Goal: Information Seeking & Learning: Learn about a topic

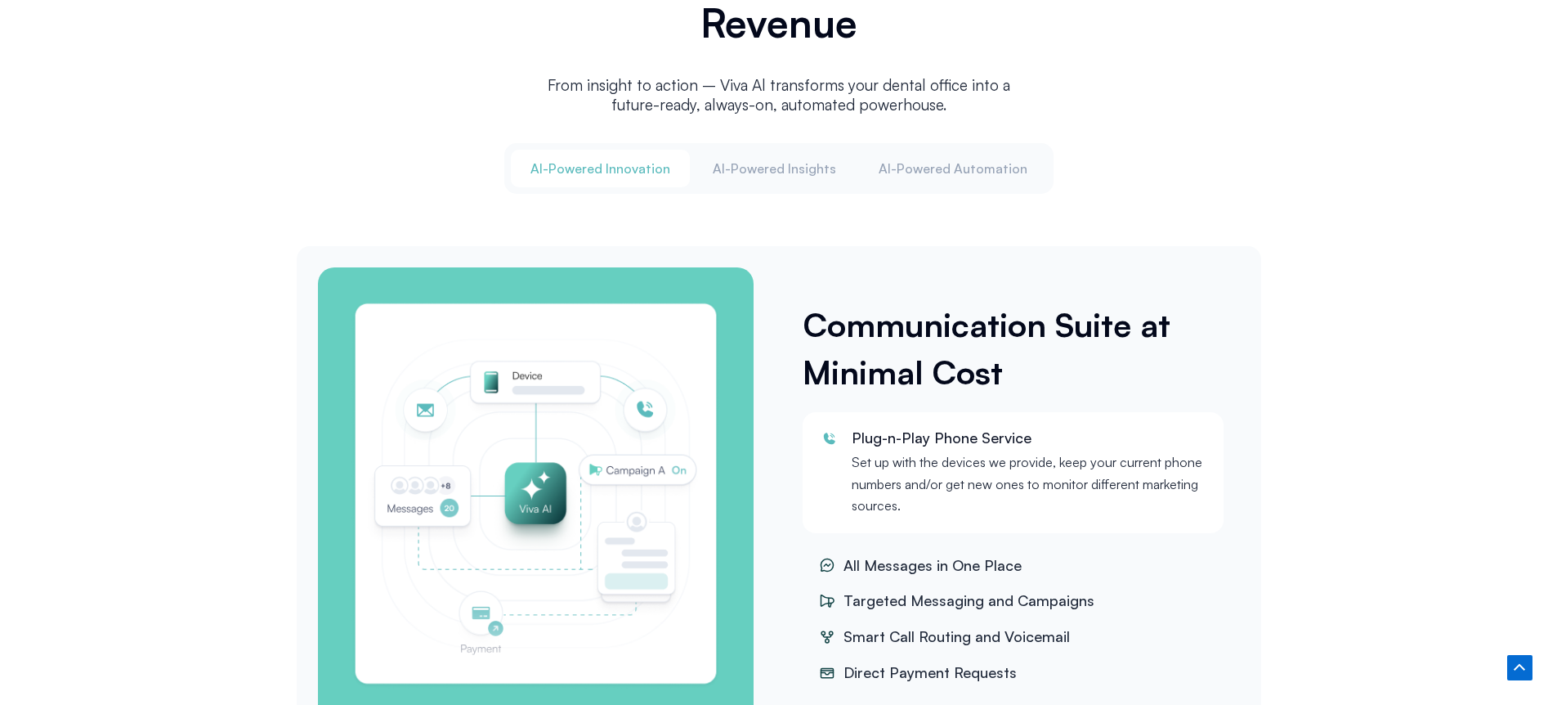
scroll to position [2026, 0]
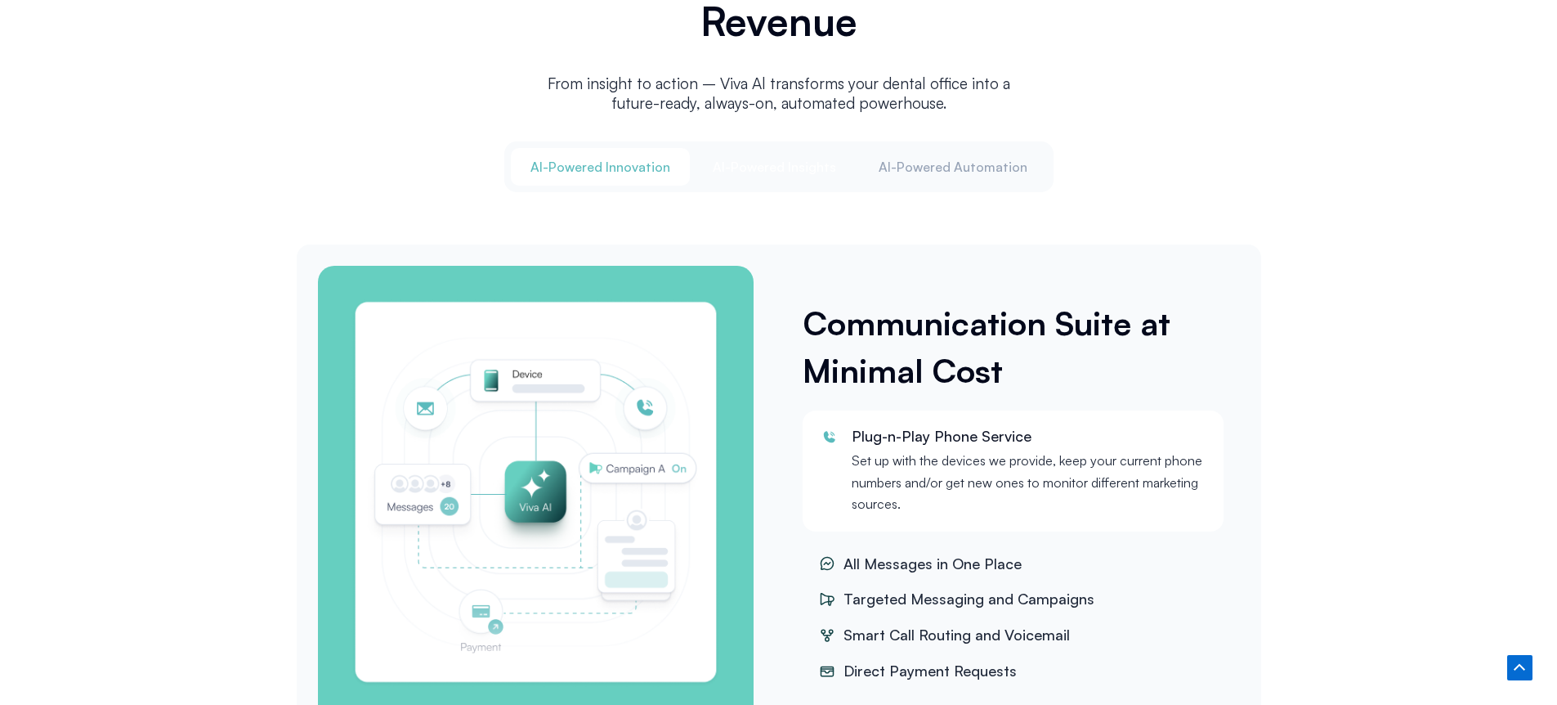
click at [788, 177] on button "Al-Powered Insights" at bounding box center [774, 167] width 163 height 38
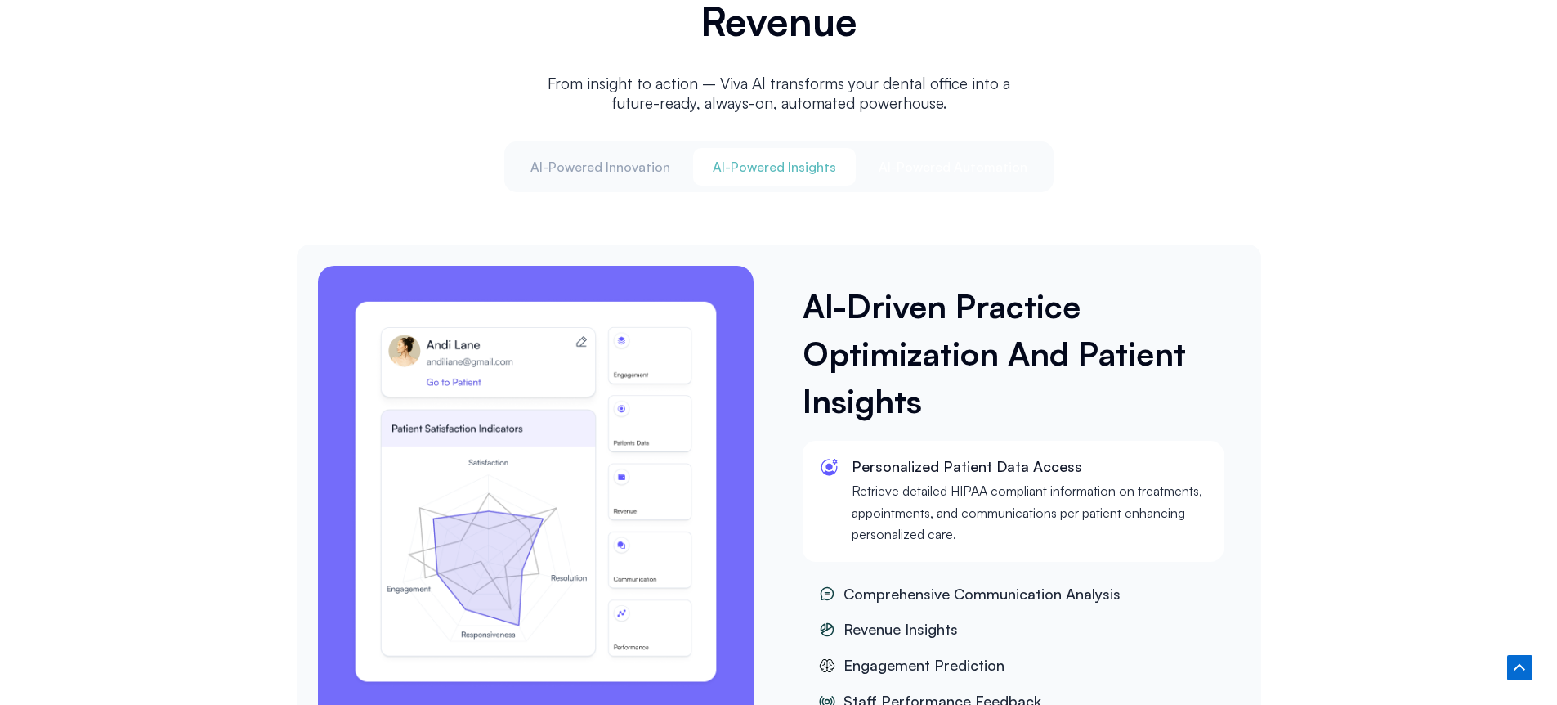
click at [962, 160] on span "Al-Powered Automation" at bounding box center [953, 167] width 149 height 18
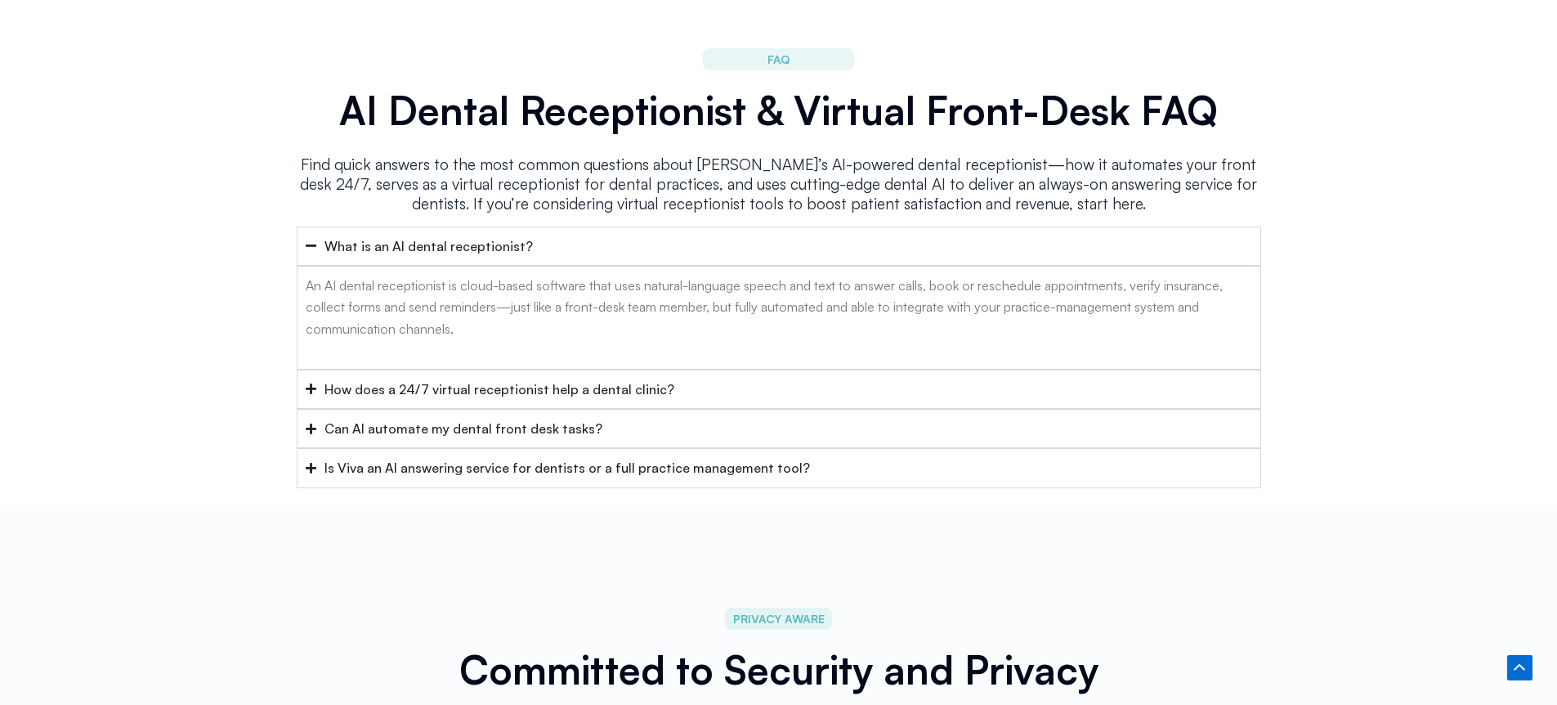
scroll to position [7665, 0]
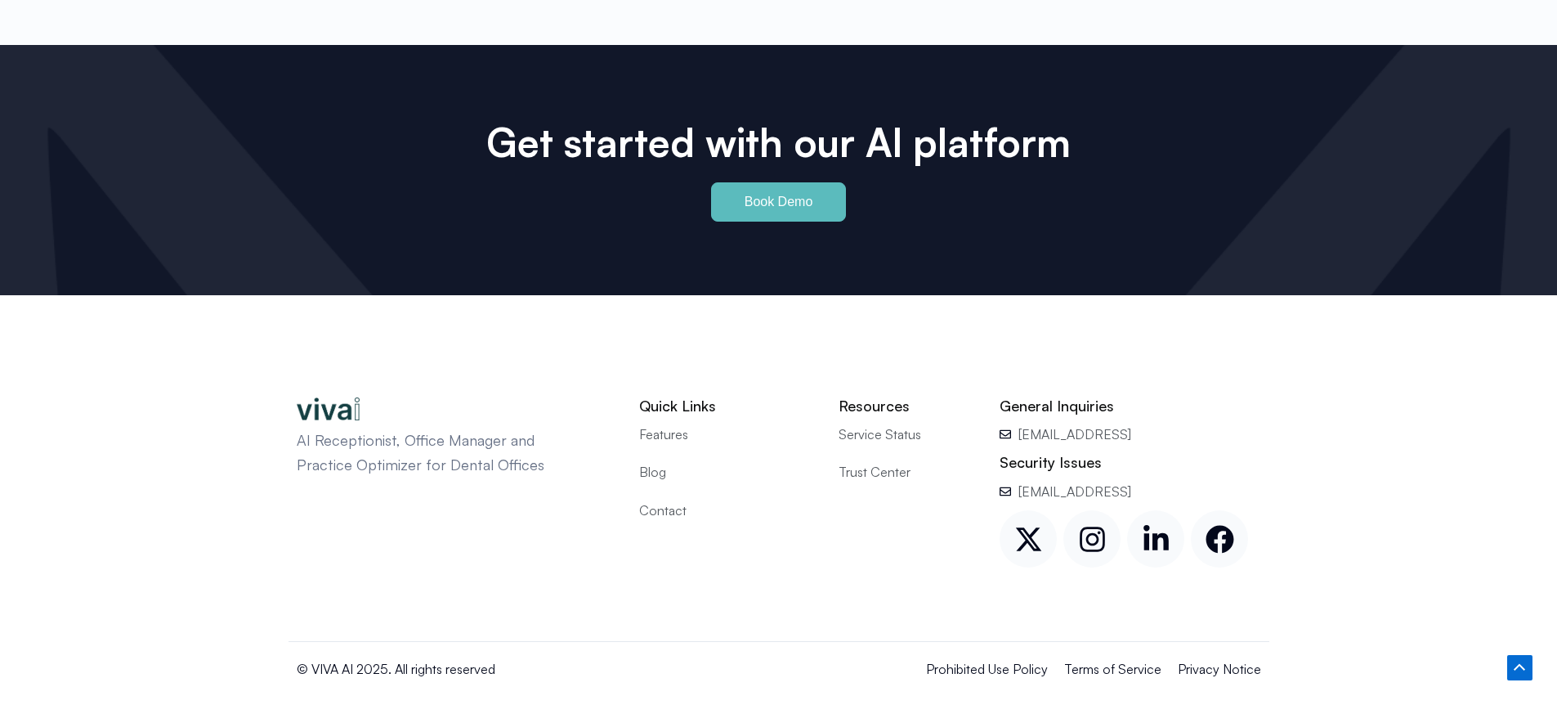
click at [668, 500] on span "Contact" at bounding box center [662, 510] width 47 height 21
click at [864, 423] on span "Service Status" at bounding box center [880, 433] width 83 height 21
click at [843, 461] on span "Trust Center" at bounding box center [875, 471] width 72 height 21
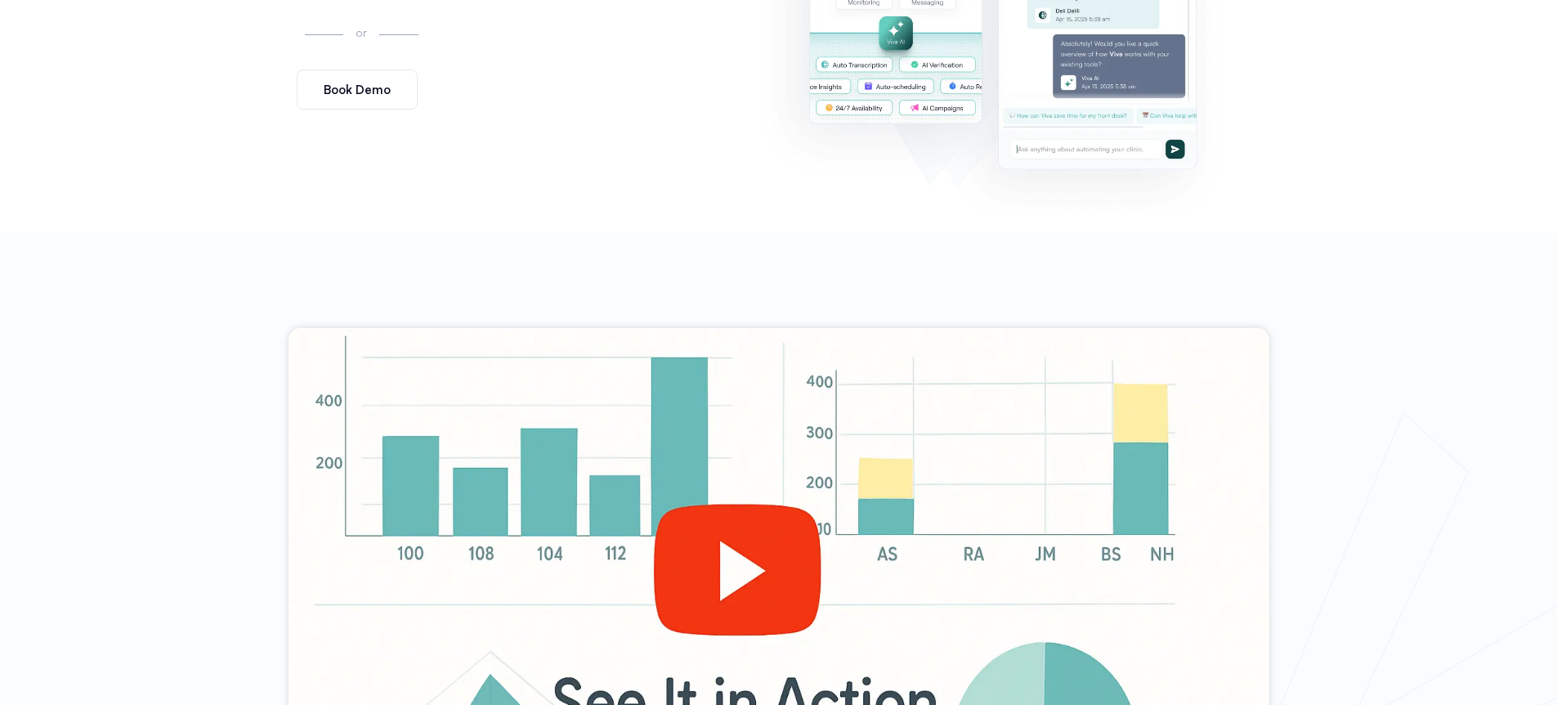
scroll to position [0, 0]
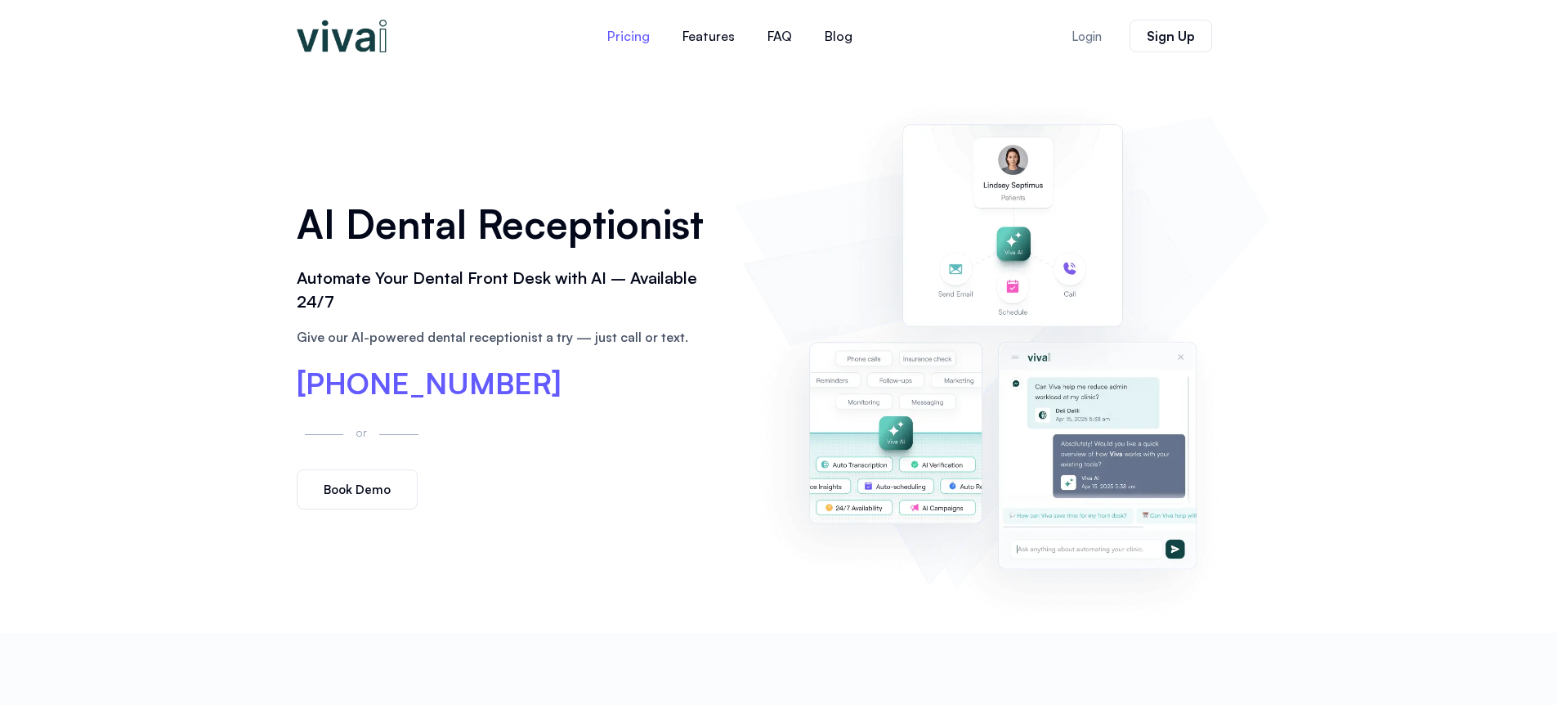
click at [621, 42] on link "Pricing" at bounding box center [628, 35] width 75 height 39
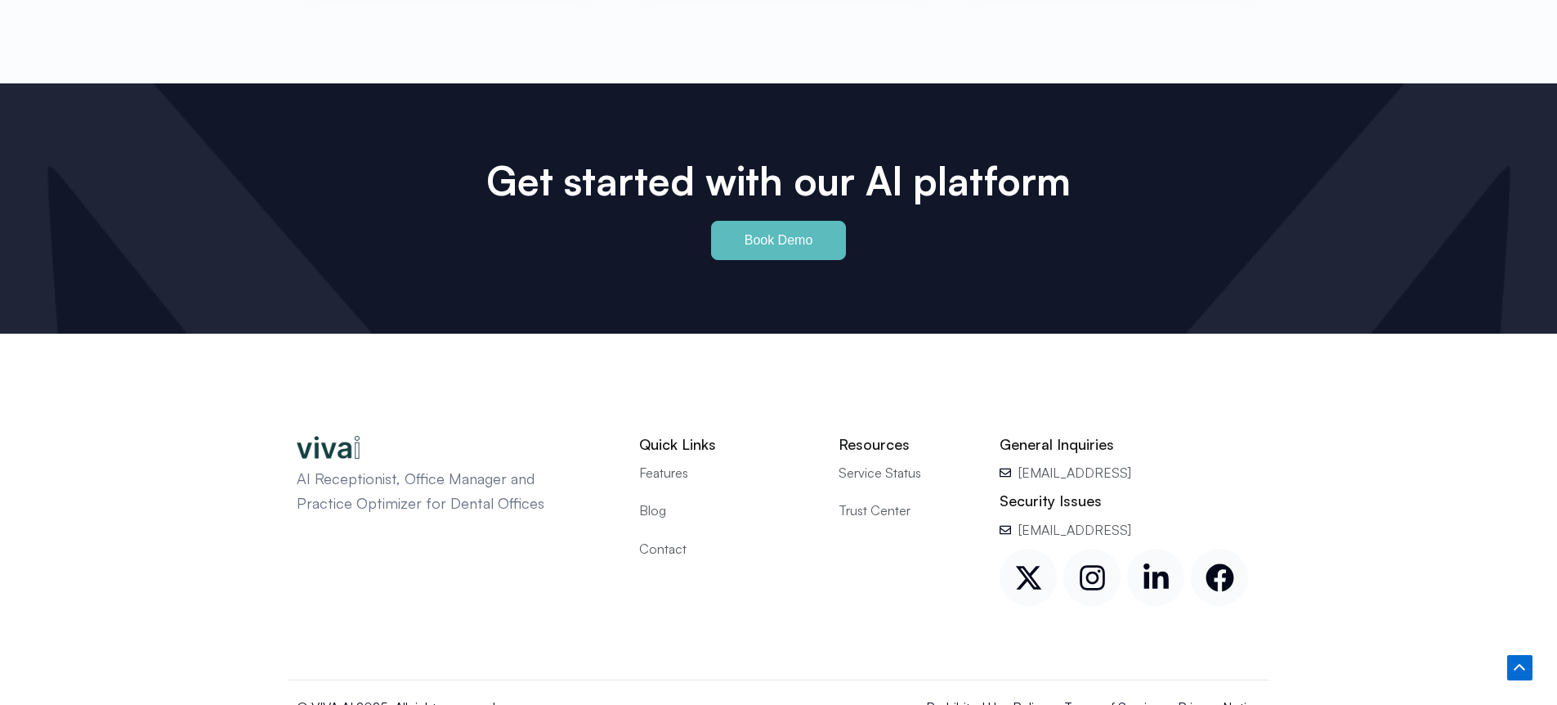
scroll to position [7665, 0]
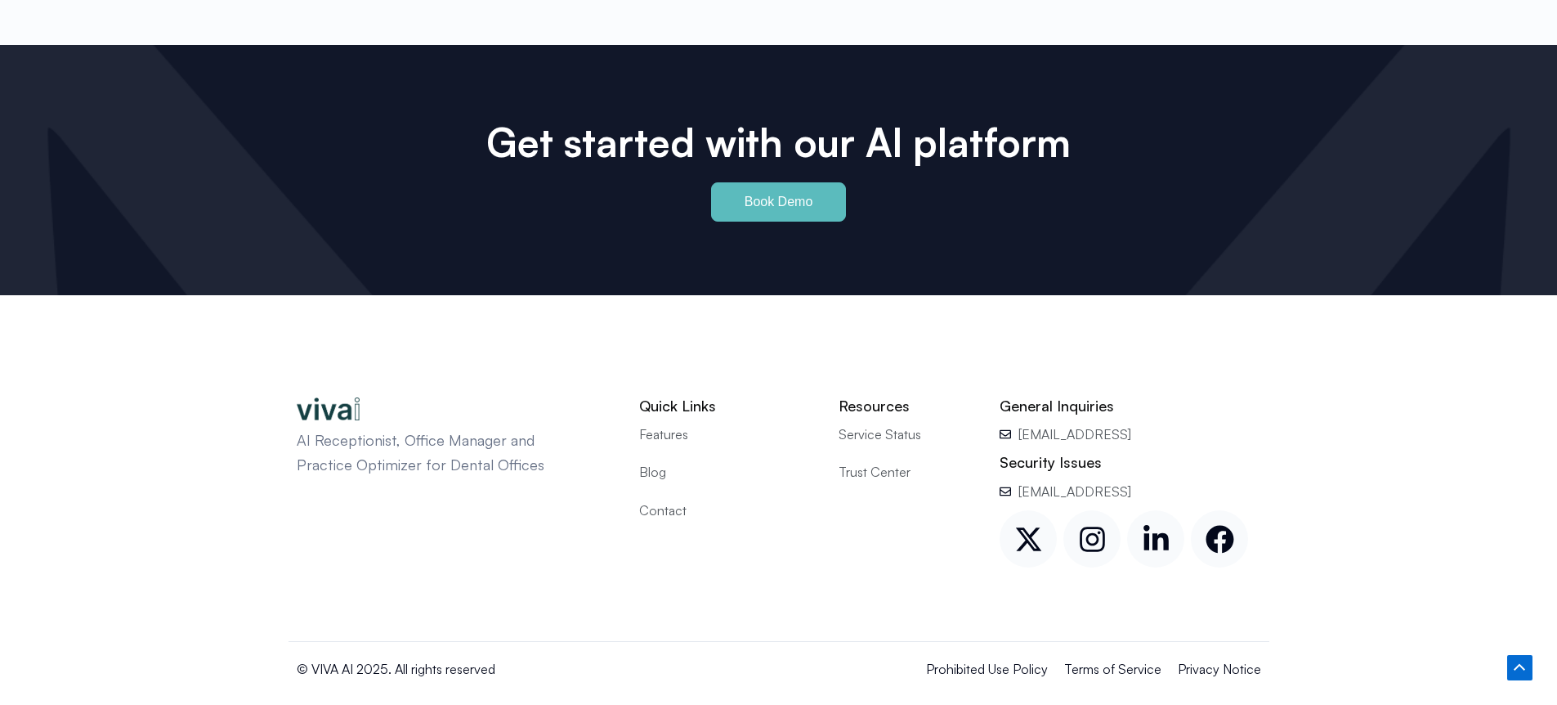
click at [1128, 658] on span "Terms of Service" at bounding box center [1112, 668] width 97 height 21
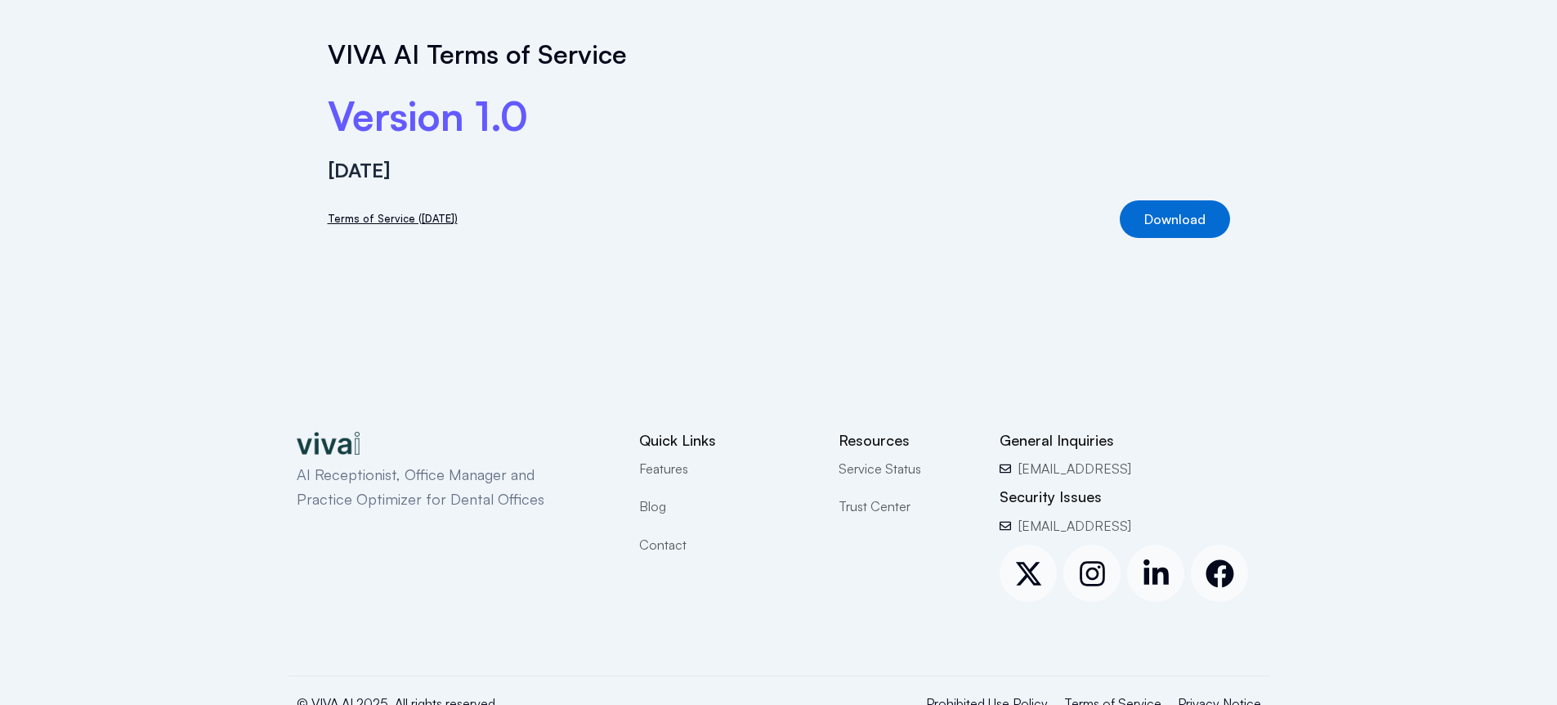
scroll to position [184, 0]
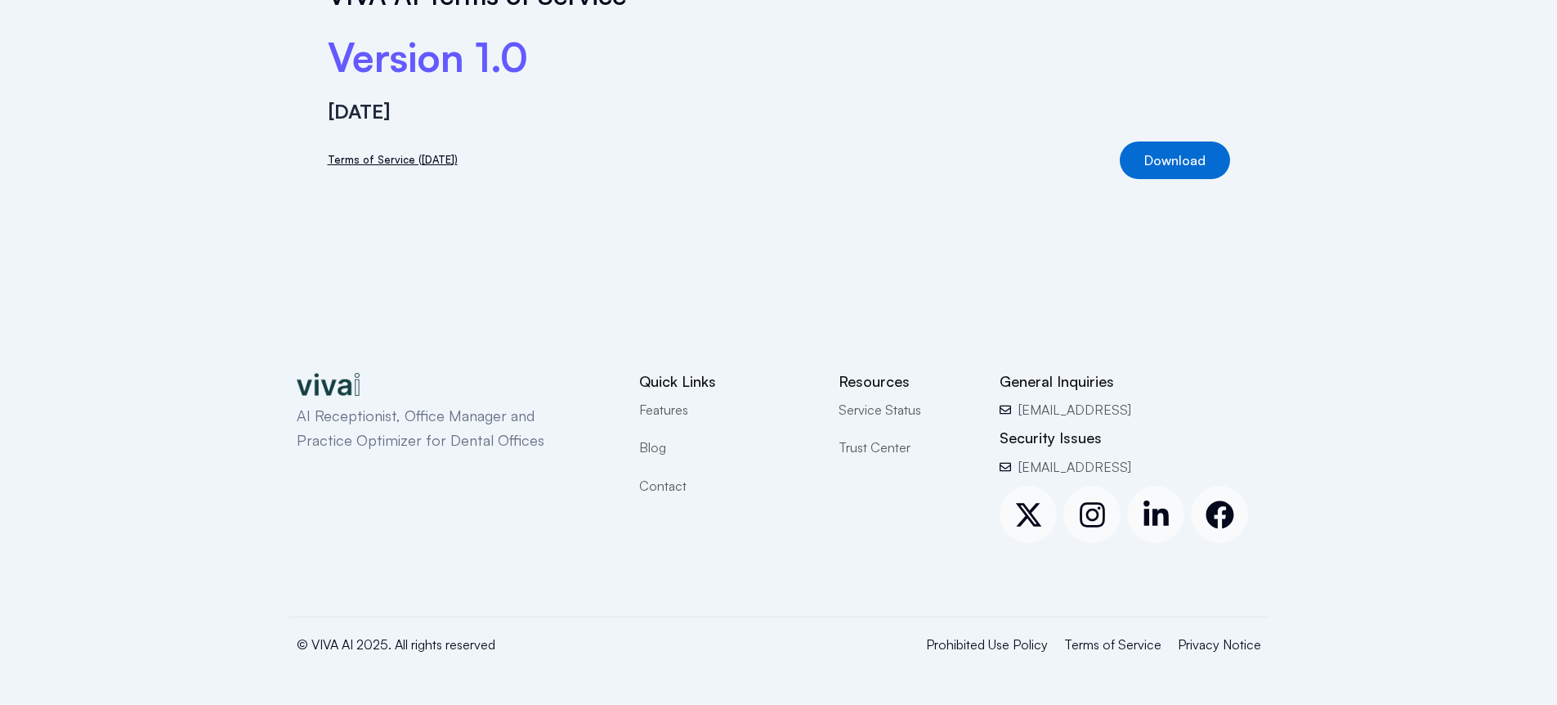
click at [1212, 648] on span "Privacy Notice" at bounding box center [1219, 644] width 83 height 21
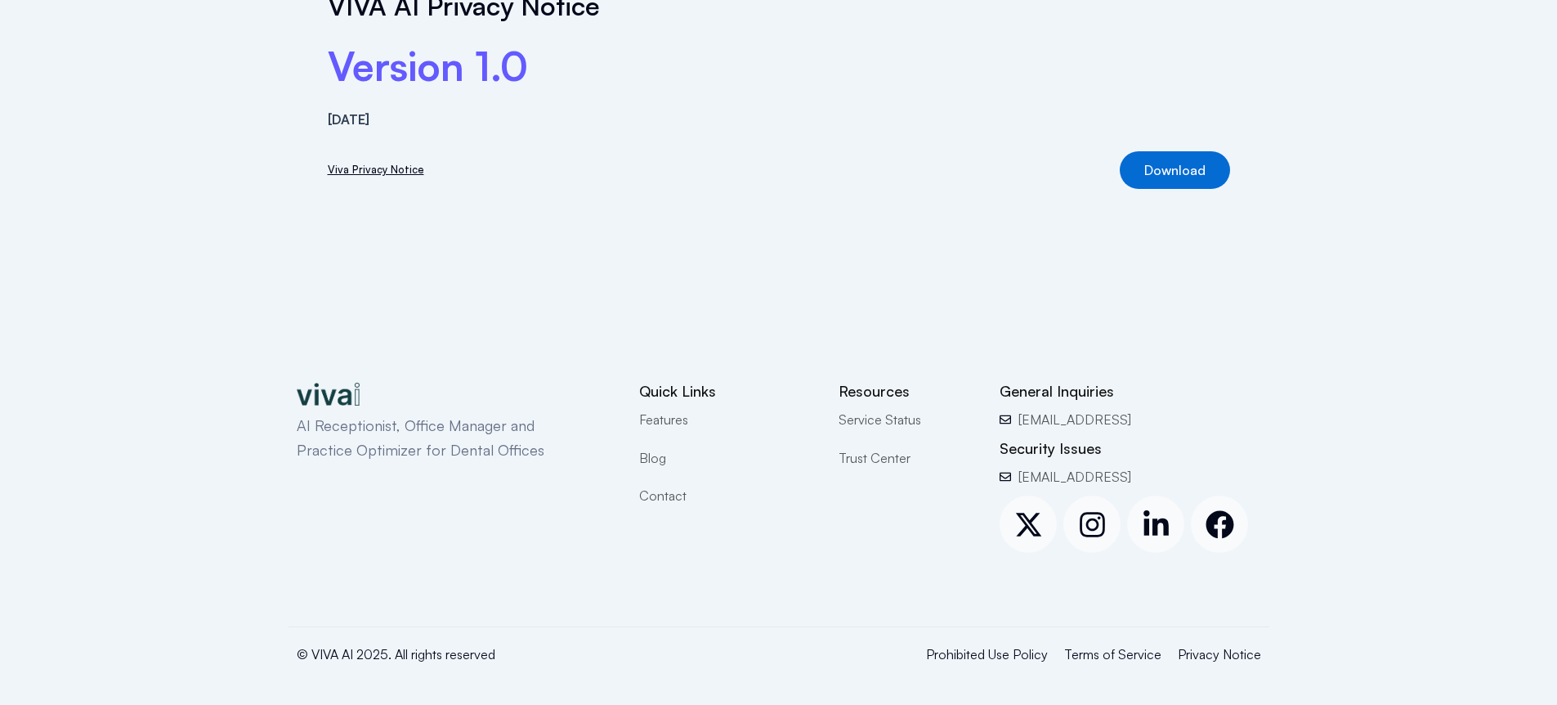
scroll to position [183, 0]
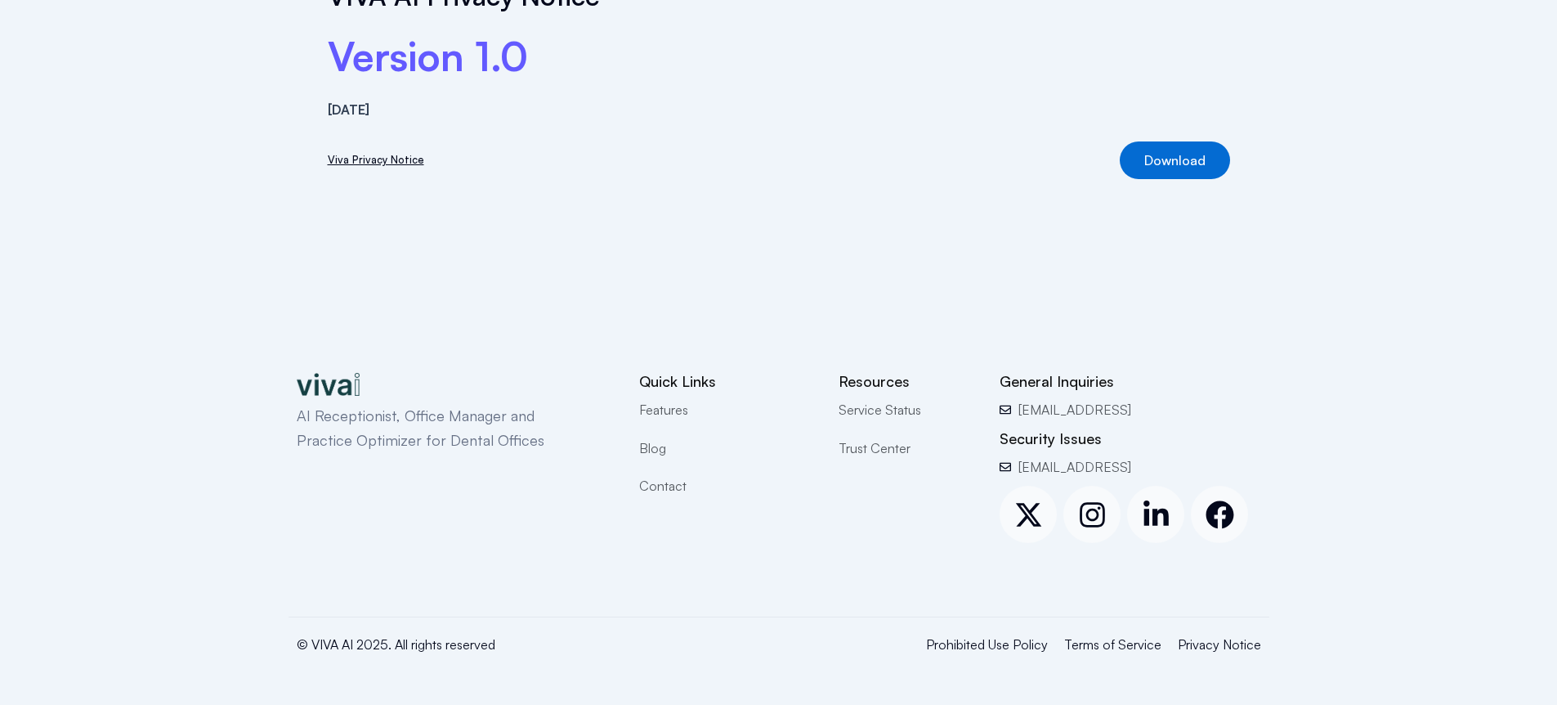
click at [1025, 639] on span "Prohibited Use Policy" at bounding box center [987, 644] width 122 height 21
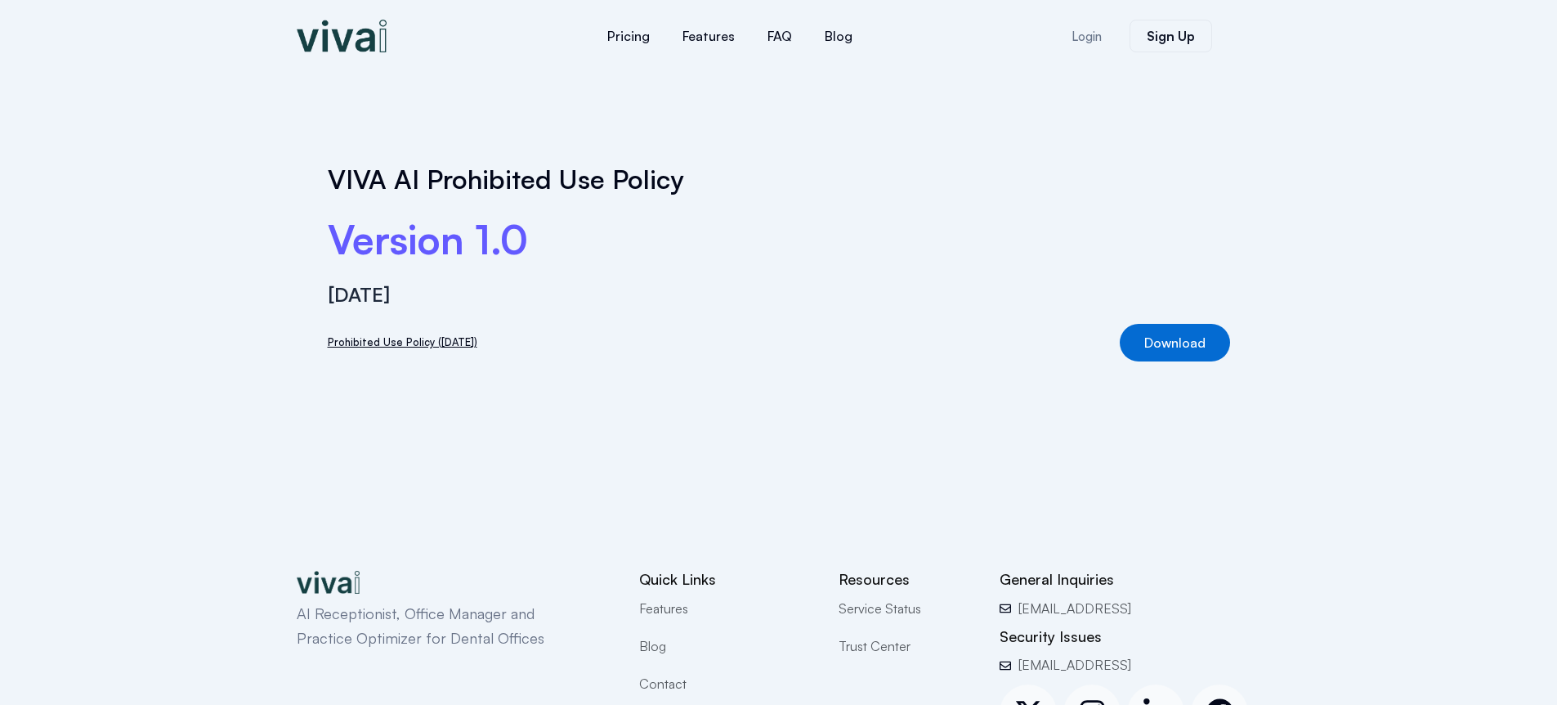
click at [312, 50] on img at bounding box center [342, 36] width 90 height 33
